Goal: Use online tool/utility: Utilize a website feature to perform a specific function

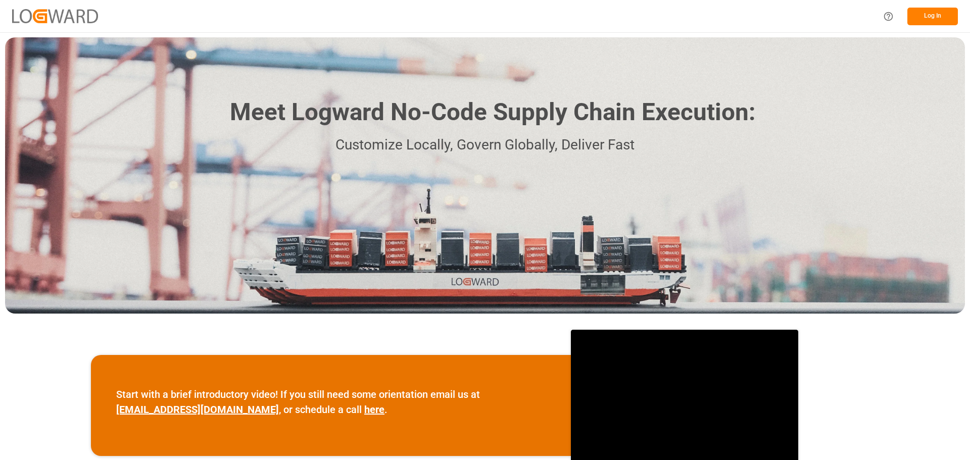
click at [925, 20] on button "Log In" at bounding box center [932, 17] width 51 height 18
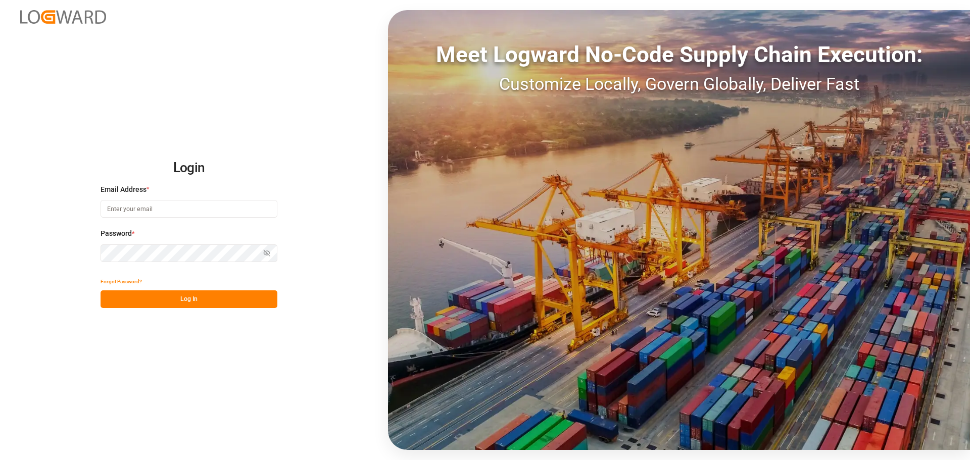
click at [167, 207] on input at bounding box center [189, 209] width 177 height 18
type input "[PERSON_NAME][EMAIL_ADDRESS][DOMAIN_NAME]"
click at [194, 297] on button "Log In" at bounding box center [189, 299] width 177 height 18
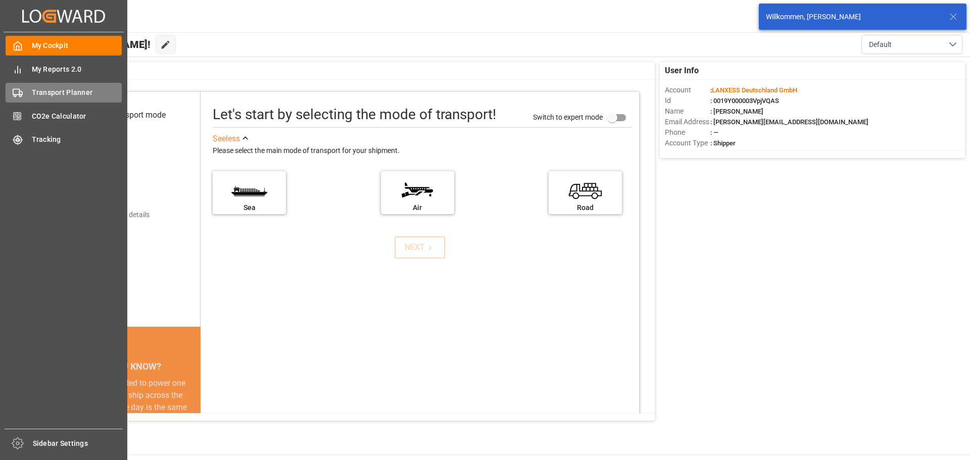
click at [35, 91] on span "Transport Planner" at bounding box center [77, 92] width 90 height 11
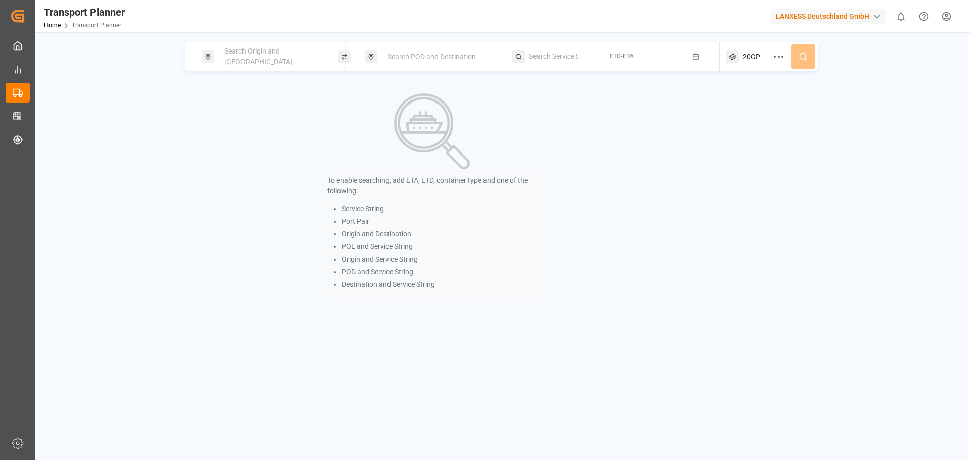
click at [279, 53] on span "Search Origin and [GEOGRAPHIC_DATA]" at bounding box center [258, 56] width 68 height 19
click at [252, 137] on input at bounding box center [264, 137] width 102 height 15
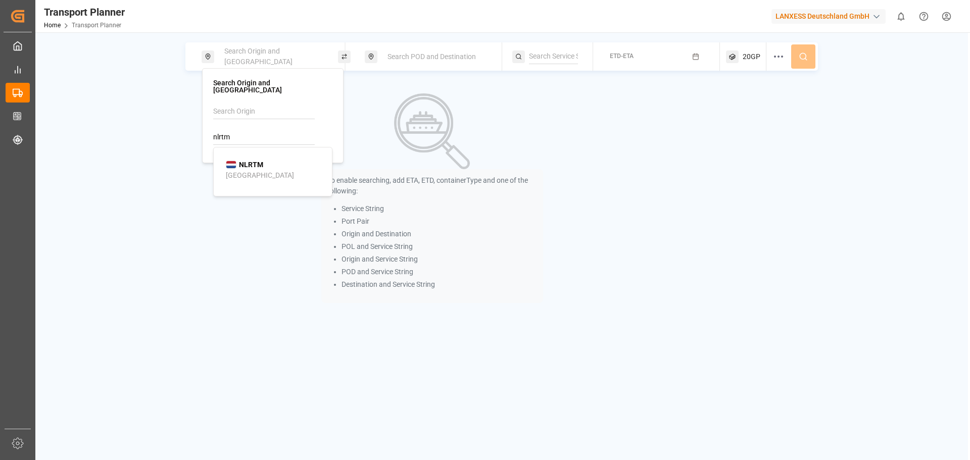
click at [254, 170] on div "[GEOGRAPHIC_DATA]" at bounding box center [260, 175] width 68 height 11
type input "NLRTM"
click at [469, 59] on span "Search POD and Destination" at bounding box center [431, 57] width 88 height 8
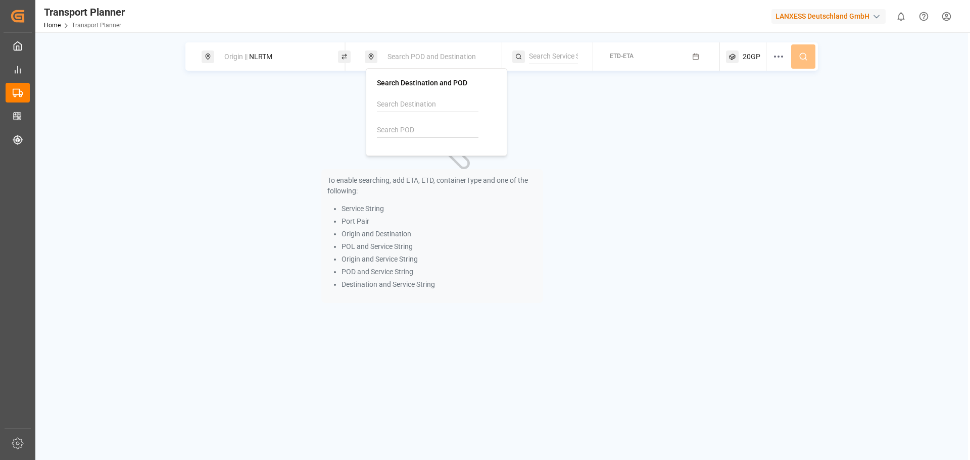
click at [416, 130] on input at bounding box center [428, 130] width 102 height 15
click at [412, 158] on b "SGSIN" at bounding box center [413, 158] width 21 height 8
type input "SGSIN"
click at [645, 63] on button "ETD-ETA" at bounding box center [656, 57] width 115 height 20
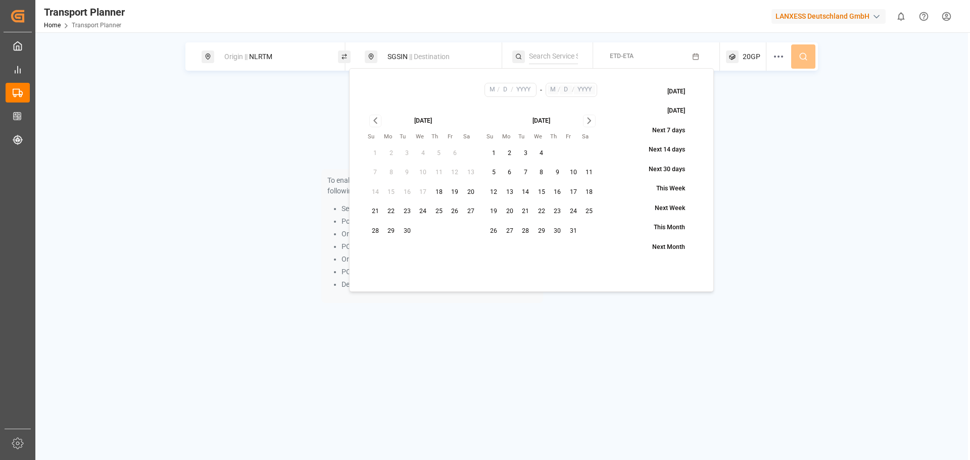
click at [573, 172] on button "10" at bounding box center [573, 173] width 16 height 16
type input "10"
type input "2025"
click at [587, 119] on icon "Go to next month" at bounding box center [589, 121] width 12 height 12
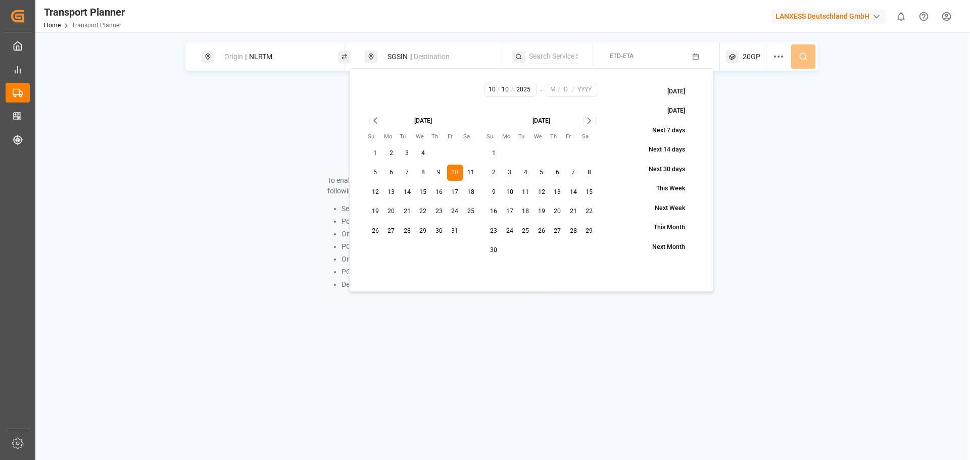
click at [587, 119] on icon "Go to next month" at bounding box center [589, 121] width 12 height 12
click at [540, 237] on button "31" at bounding box center [541, 231] width 16 height 16
type input "12"
type input "31"
type input "2025"
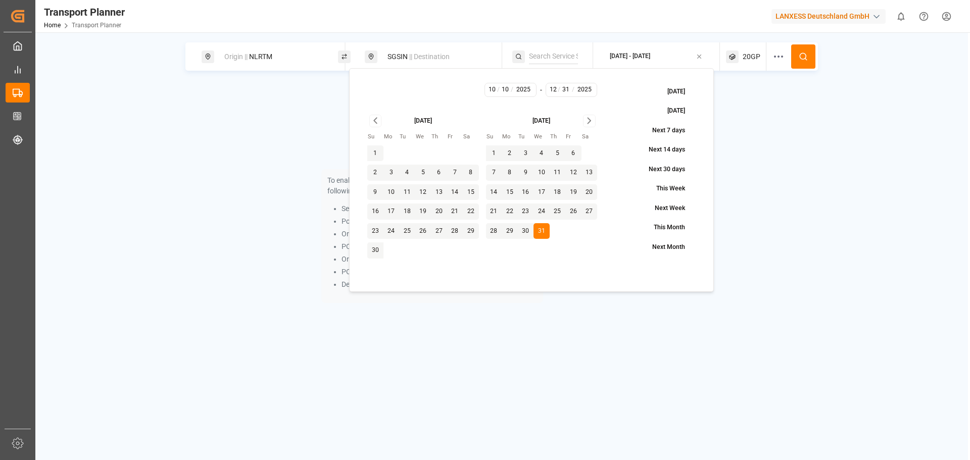
click at [750, 61] on span "20GP" at bounding box center [752, 57] width 18 height 11
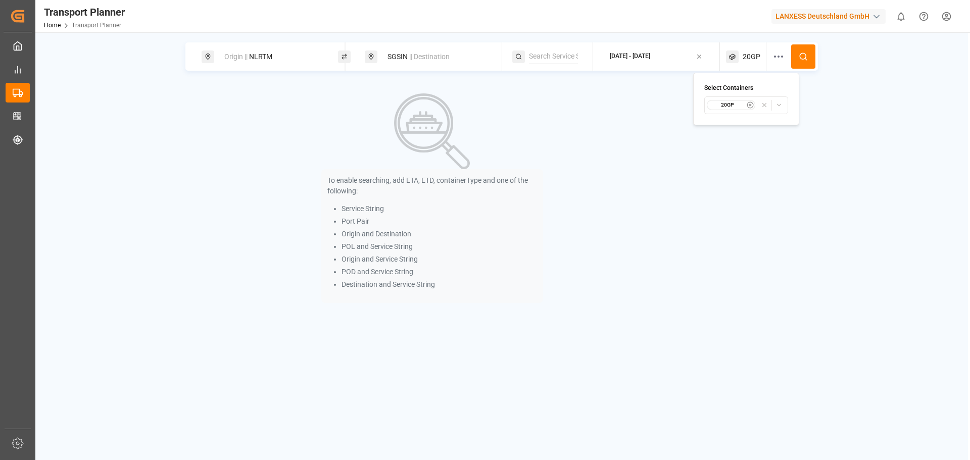
click at [733, 107] on small "20GP" at bounding box center [727, 105] width 35 height 7
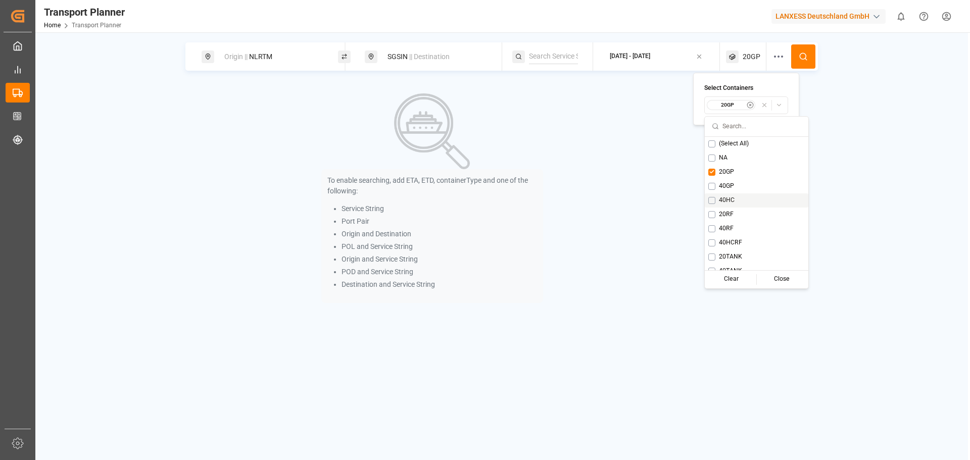
click at [720, 196] on span "40HC" at bounding box center [727, 200] width 16 height 9
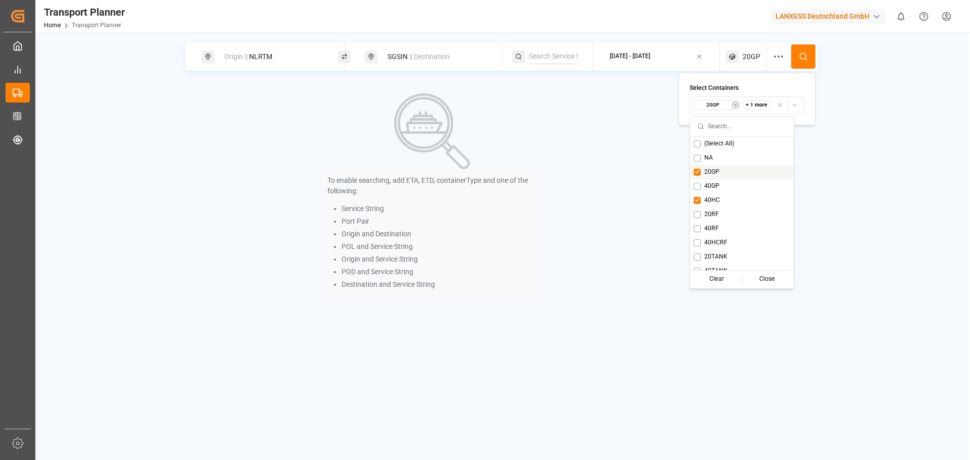
click at [711, 173] on span "20GP" at bounding box center [711, 172] width 15 height 9
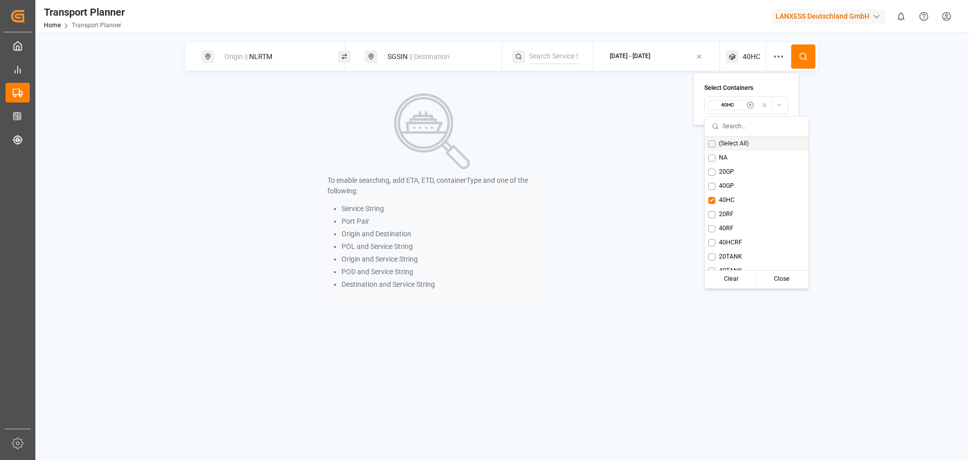
click at [809, 55] on button at bounding box center [803, 56] width 24 height 24
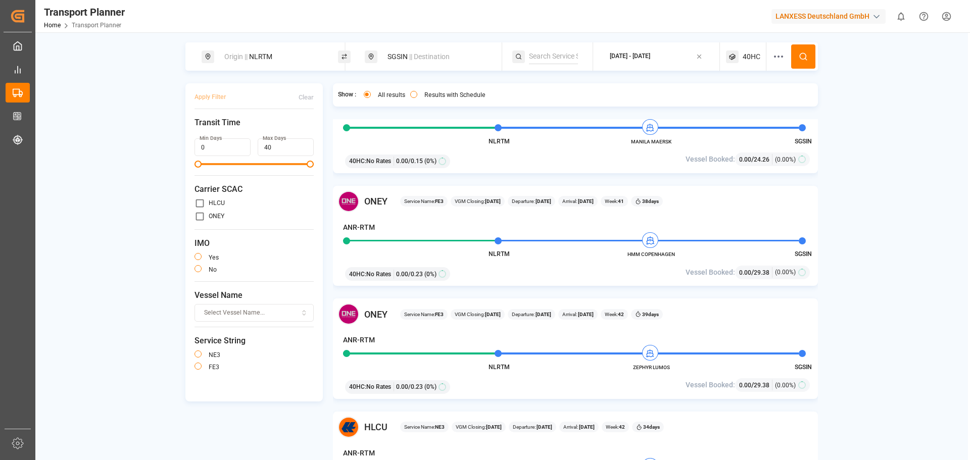
scroll to position [455, 0]
